Goal: Communication & Community: Share content

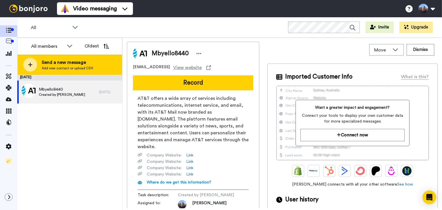
click at [33, 64] on div at bounding box center [30, 65] width 14 height 14
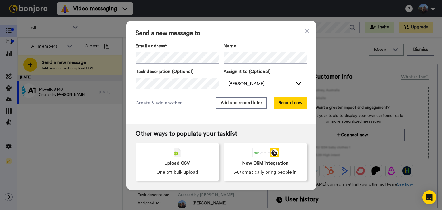
click at [242, 82] on div "[PERSON_NAME]" at bounding box center [261, 83] width 64 height 7
click at [242, 83] on div "[PERSON_NAME]" at bounding box center [261, 83] width 64 height 7
click at [289, 105] on button "Record now" at bounding box center [290, 103] width 33 height 12
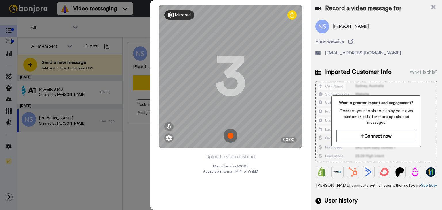
click at [173, 16] on icon at bounding box center [171, 15] width 6 height 6
click at [230, 138] on img at bounding box center [231, 136] width 14 height 14
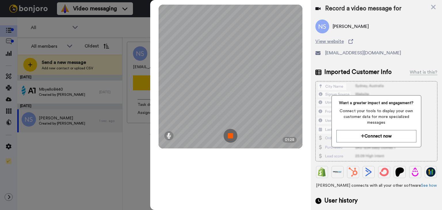
click at [231, 138] on img at bounding box center [231, 136] width 14 height 14
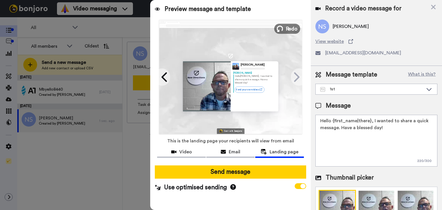
click at [280, 29] on icon at bounding box center [280, 29] width 6 height 6
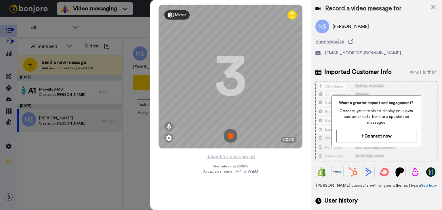
click at [228, 138] on img at bounding box center [231, 136] width 14 height 14
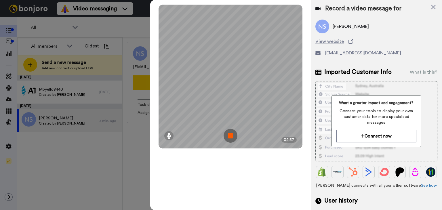
click at [233, 136] on img at bounding box center [231, 136] width 14 height 14
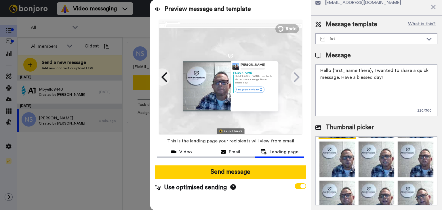
scroll to position [44, 0]
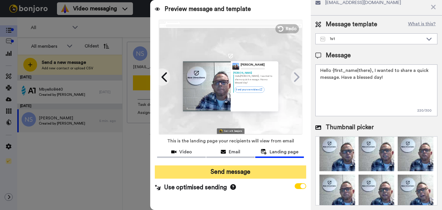
click at [255, 172] on button "Send message" at bounding box center [230, 172] width 151 height 13
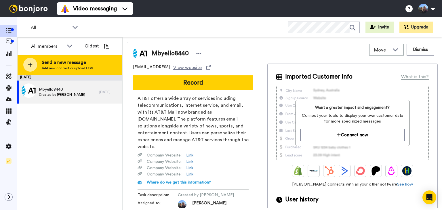
click at [31, 65] on icon at bounding box center [30, 65] width 4 height 4
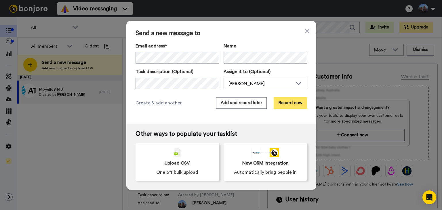
click at [287, 106] on button "Record now" at bounding box center [290, 103] width 33 height 12
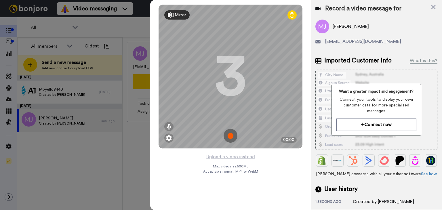
click at [233, 137] on img at bounding box center [231, 136] width 14 height 14
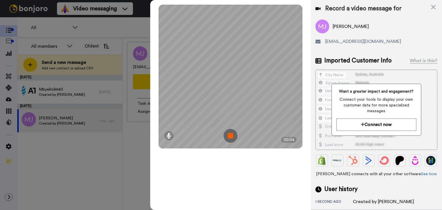
click at [233, 137] on img at bounding box center [231, 136] width 14 height 14
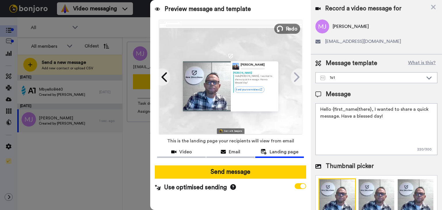
click at [282, 30] on icon at bounding box center [280, 29] width 6 height 6
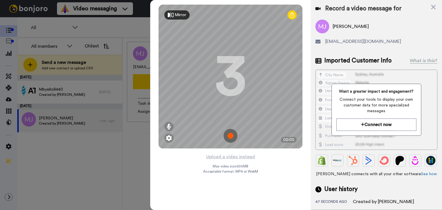
click at [230, 137] on img at bounding box center [231, 136] width 14 height 14
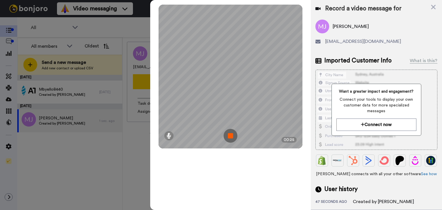
click at [230, 137] on img at bounding box center [231, 136] width 14 height 14
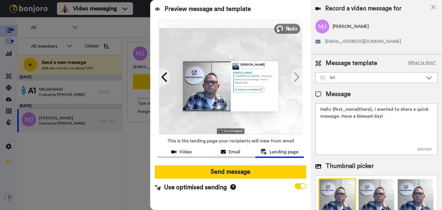
click at [280, 30] on icon at bounding box center [280, 29] width 6 height 6
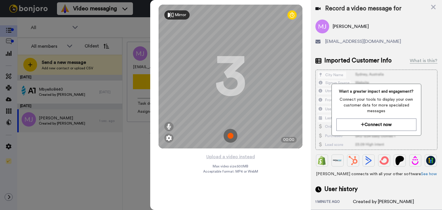
click at [228, 137] on img at bounding box center [231, 136] width 14 height 14
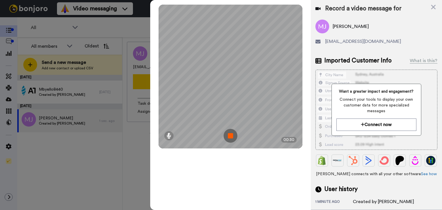
click at [232, 134] on img at bounding box center [231, 136] width 14 height 14
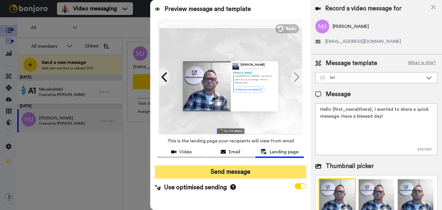
click at [251, 174] on button "Send message" at bounding box center [230, 172] width 151 height 13
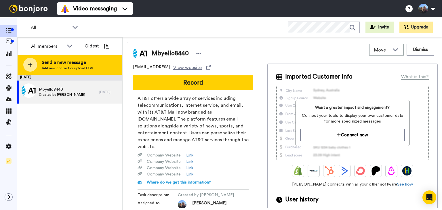
click at [32, 64] on div at bounding box center [30, 65] width 14 height 14
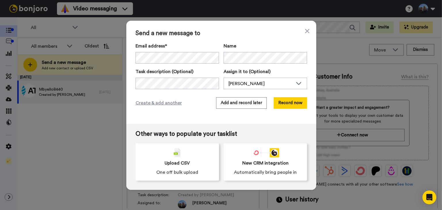
click at [246, 45] on label "Name" at bounding box center [265, 46] width 83 height 7
click at [282, 104] on button "Record now" at bounding box center [290, 103] width 33 height 12
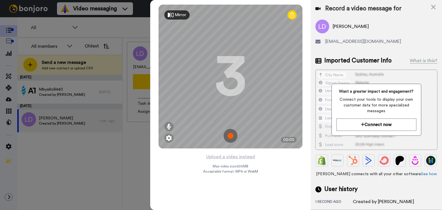
click at [232, 136] on img at bounding box center [231, 136] width 14 height 14
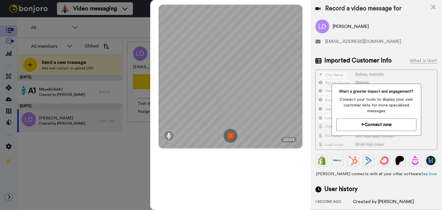
click at [231, 135] on img at bounding box center [231, 136] width 14 height 14
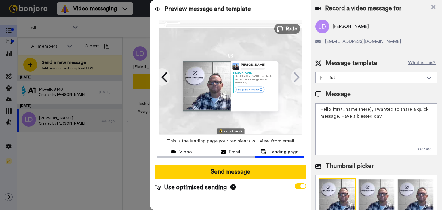
click at [288, 27] on span "Redo" at bounding box center [292, 28] width 12 height 7
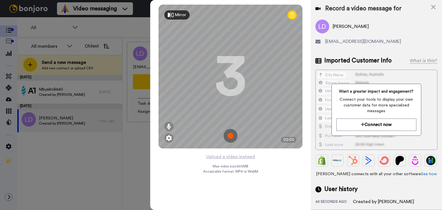
click at [230, 140] on img at bounding box center [231, 136] width 14 height 14
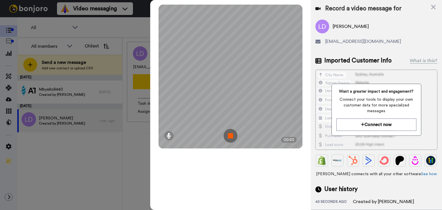
click at [229, 137] on img at bounding box center [231, 136] width 14 height 14
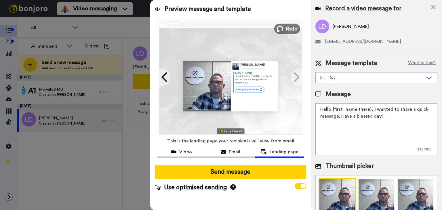
click at [282, 29] on icon at bounding box center [280, 29] width 6 height 6
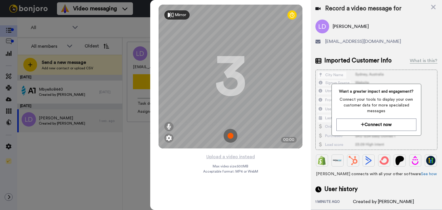
click at [233, 136] on img at bounding box center [231, 136] width 14 height 14
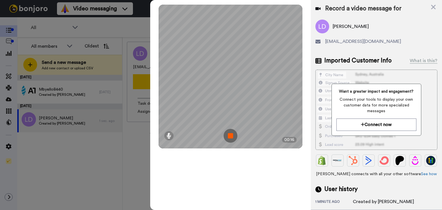
click at [232, 137] on img at bounding box center [231, 136] width 14 height 14
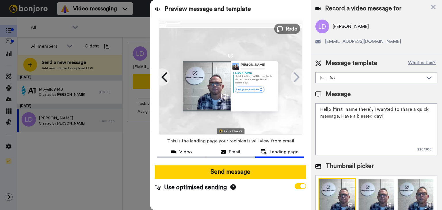
click at [280, 29] on icon at bounding box center [280, 29] width 6 height 6
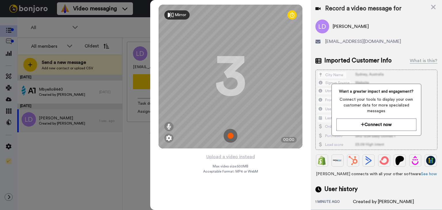
click at [232, 136] on img at bounding box center [231, 136] width 14 height 14
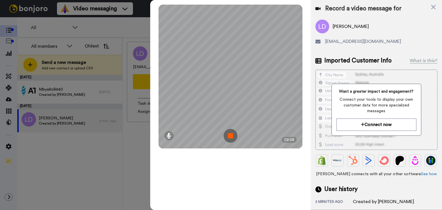
click at [232, 136] on img at bounding box center [231, 136] width 14 height 14
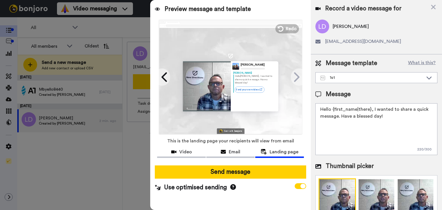
click at [222, 91] on div at bounding box center [207, 86] width 48 height 50
click at [194, 153] on div "Video" at bounding box center [181, 152] width 49 height 7
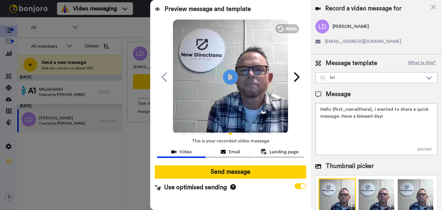
click at [229, 75] on icon "Play/Pause" at bounding box center [230, 76] width 15 height 27
click at [400, 90] on div "Message" at bounding box center [377, 94] width 122 height 9
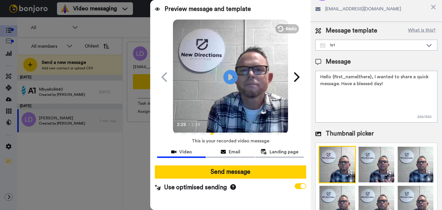
scroll to position [39, 0]
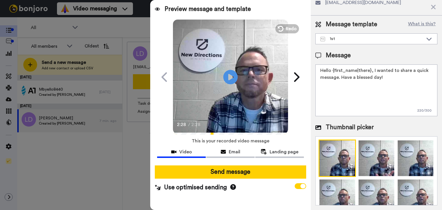
click at [339, 161] on img at bounding box center [337, 158] width 37 height 37
click at [367, 161] on img at bounding box center [376, 158] width 37 height 37
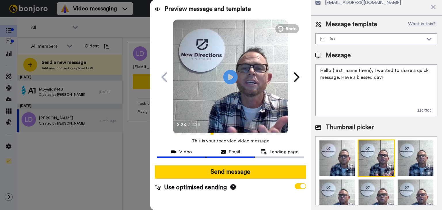
click at [242, 156] on button "Email" at bounding box center [230, 152] width 49 height 11
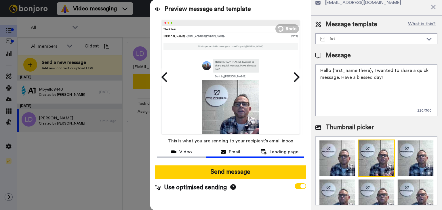
click at [270, 155] on span "Landing page" at bounding box center [284, 152] width 29 height 7
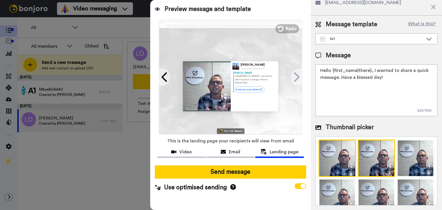
click at [333, 160] on img at bounding box center [337, 158] width 37 height 37
click at [363, 160] on img at bounding box center [376, 158] width 37 height 37
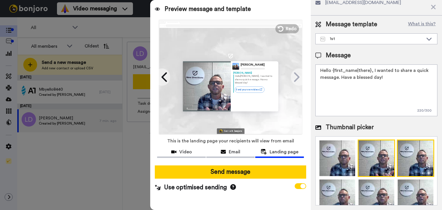
click at [398, 159] on img at bounding box center [415, 158] width 37 height 37
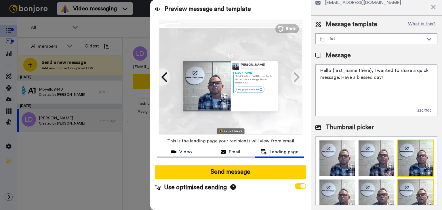
click at [402, 191] on img at bounding box center [415, 197] width 37 height 37
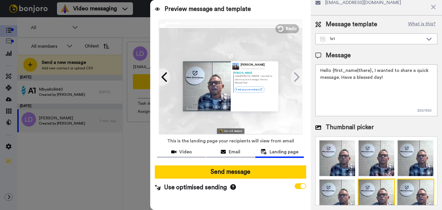
click at [369, 201] on img at bounding box center [376, 197] width 37 height 37
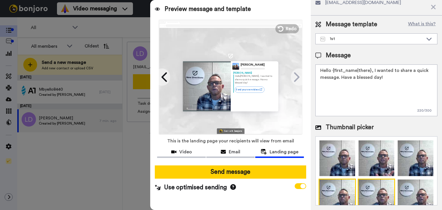
click at [339, 198] on img at bounding box center [337, 197] width 37 height 37
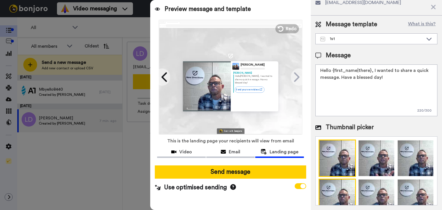
click at [334, 166] on img at bounding box center [337, 158] width 37 height 37
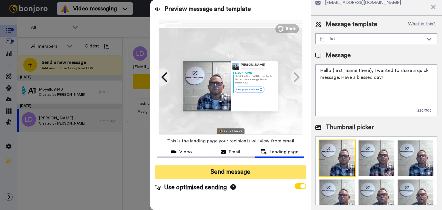
click at [251, 174] on button "Send message" at bounding box center [230, 172] width 151 height 13
